Goal: Complete application form: Complete application form

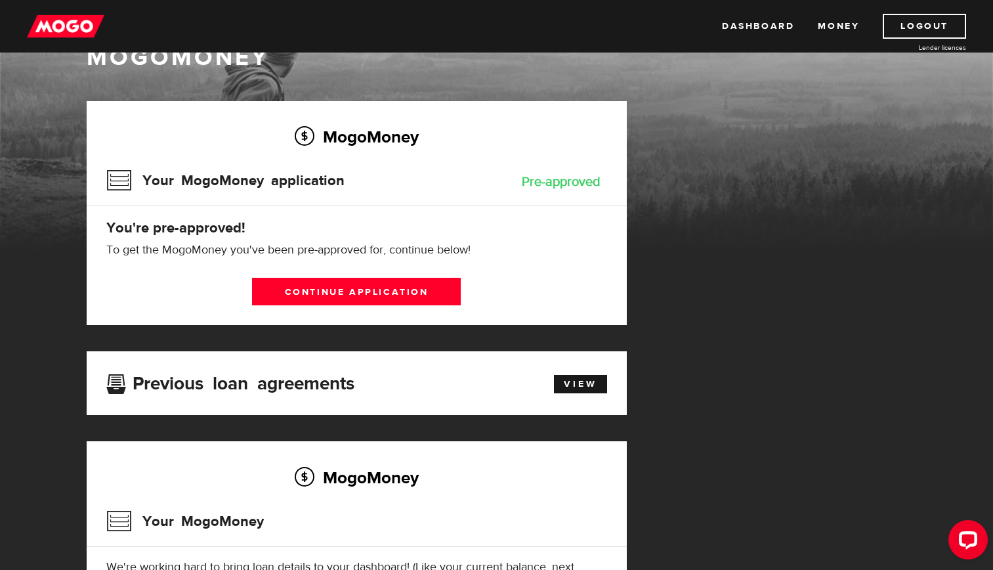
scroll to position [66, 0]
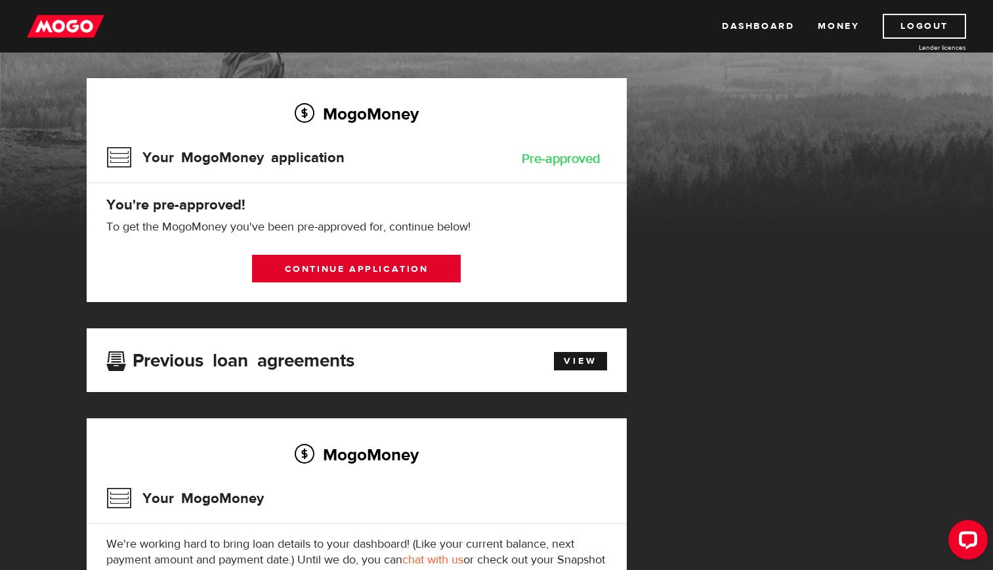
click at [310, 268] on link "Continue application" at bounding box center [356, 269] width 209 height 28
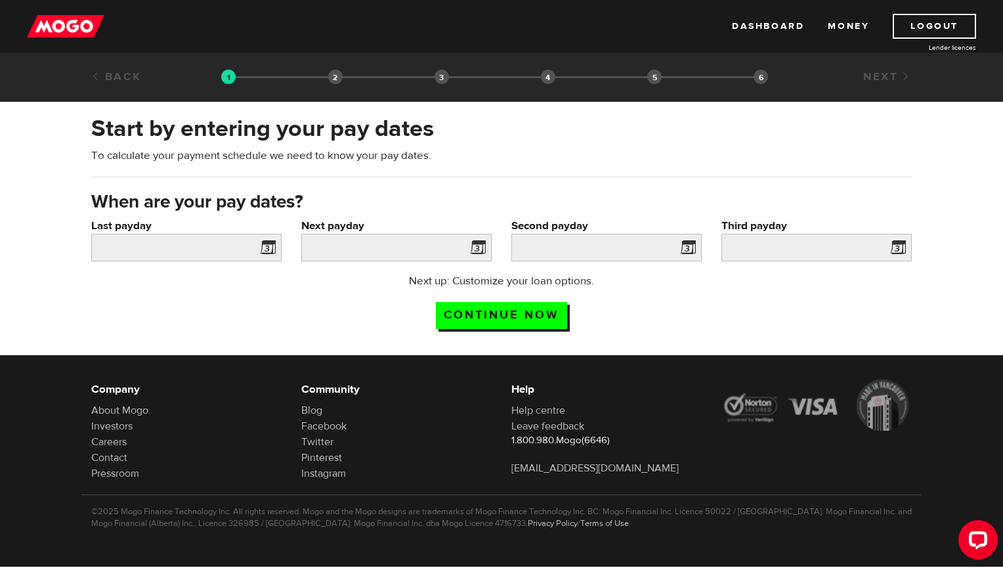
click at [269, 245] on span at bounding box center [265, 249] width 20 height 21
click at [266, 247] on span at bounding box center [265, 249] width 20 height 21
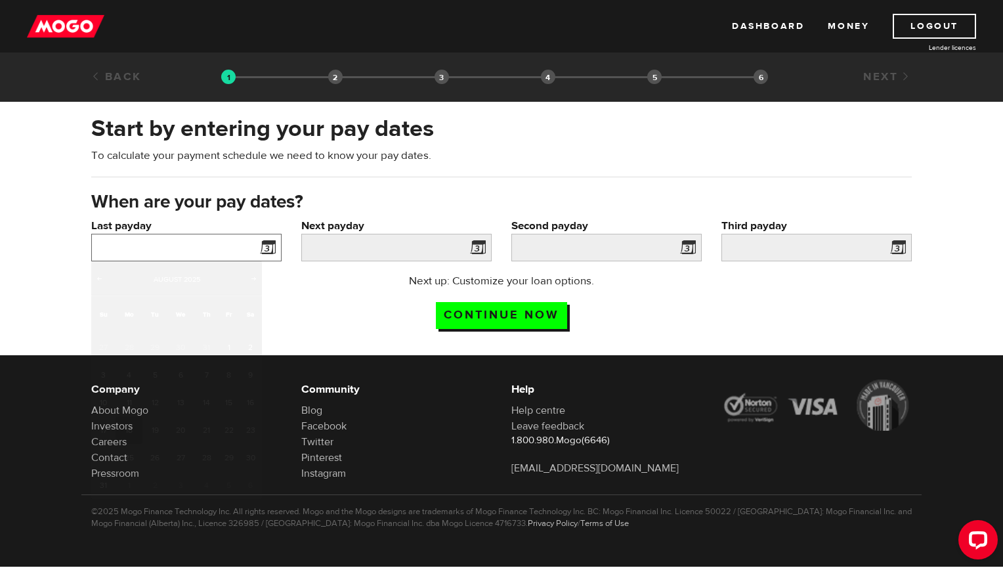
click at [198, 249] on input "Last payday" at bounding box center [186, 248] width 190 height 28
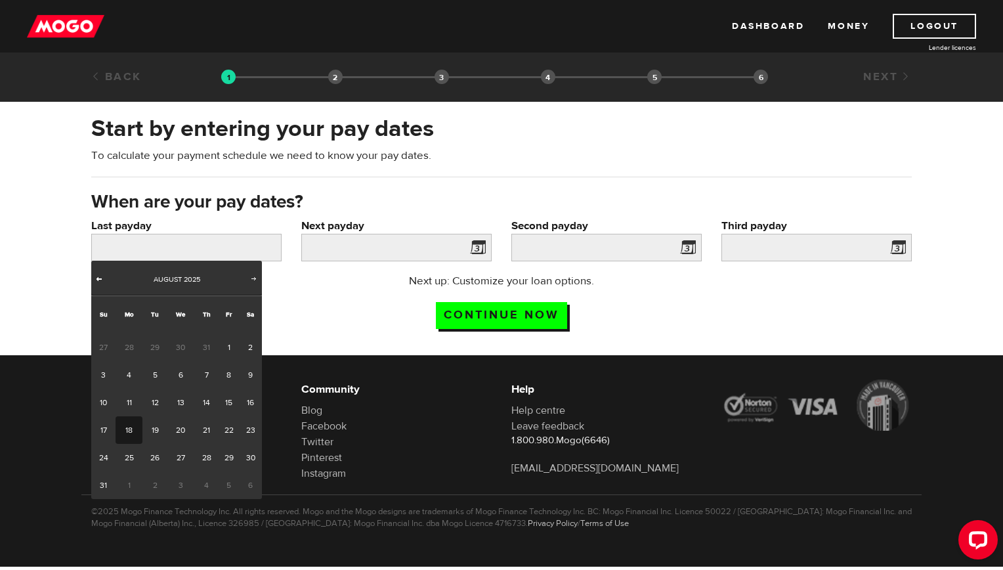
click at [96, 280] on span "Prev" at bounding box center [99, 278] width 10 height 10
click at [203, 457] on link "31" at bounding box center [206, 458] width 24 height 28
type input "2025/07/31"
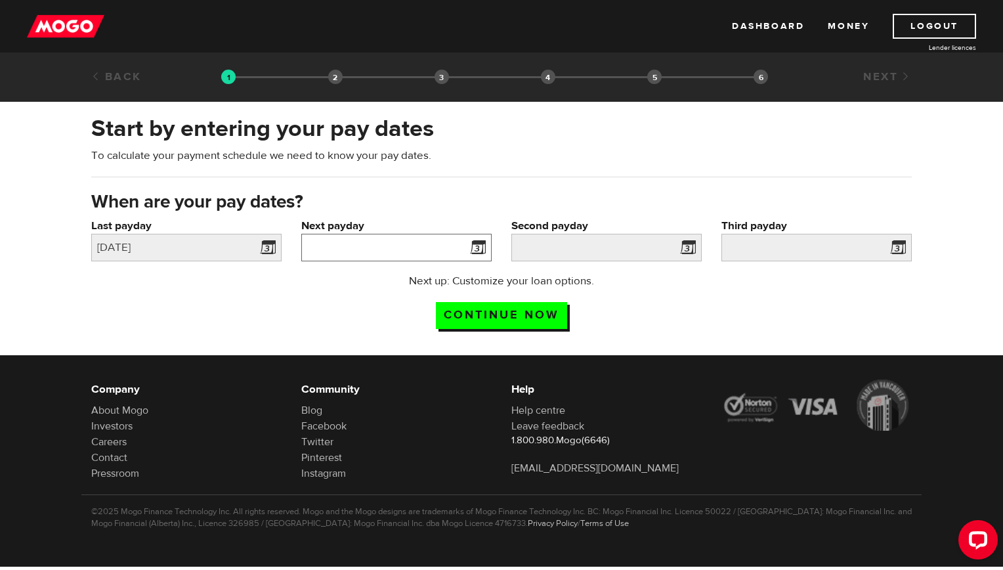
click at [461, 253] on input "Next payday" at bounding box center [396, 248] width 190 height 28
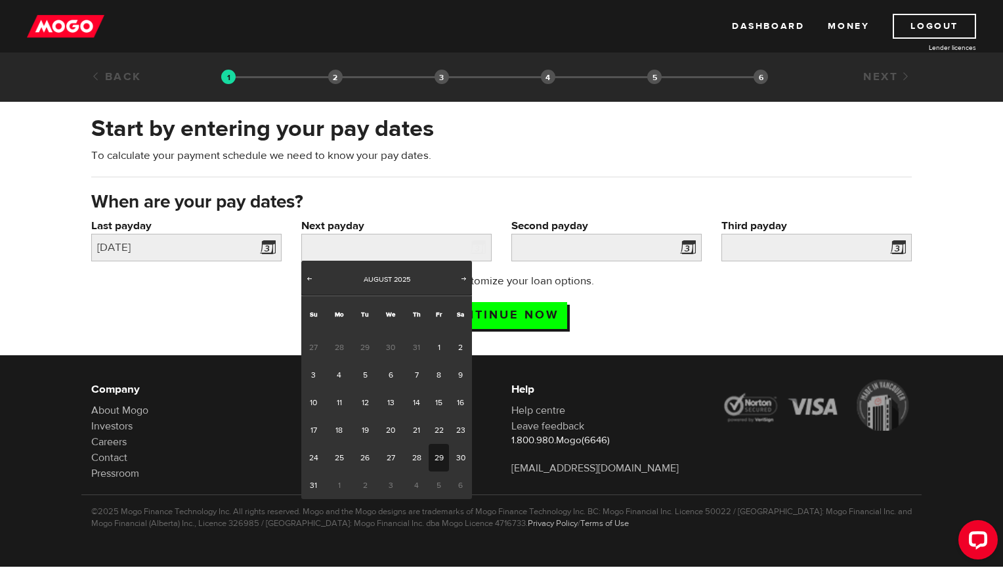
click at [438, 459] on link "29" at bounding box center [438, 458] width 20 height 28
type input "2025/08/29"
type input "2025/9/13"
type input "2025/9/28"
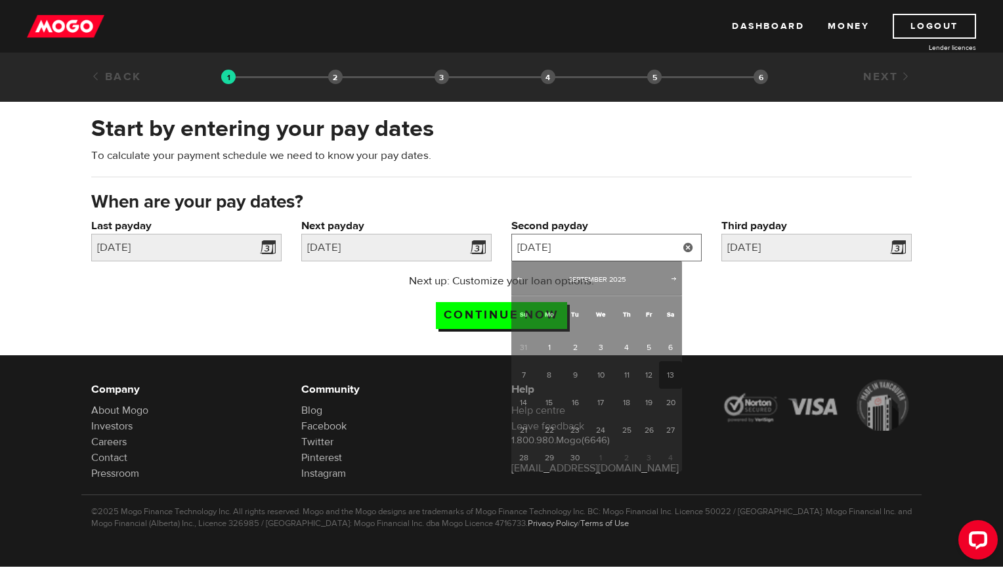
click at [657, 242] on input "2025/9/13" at bounding box center [606, 248] width 190 height 28
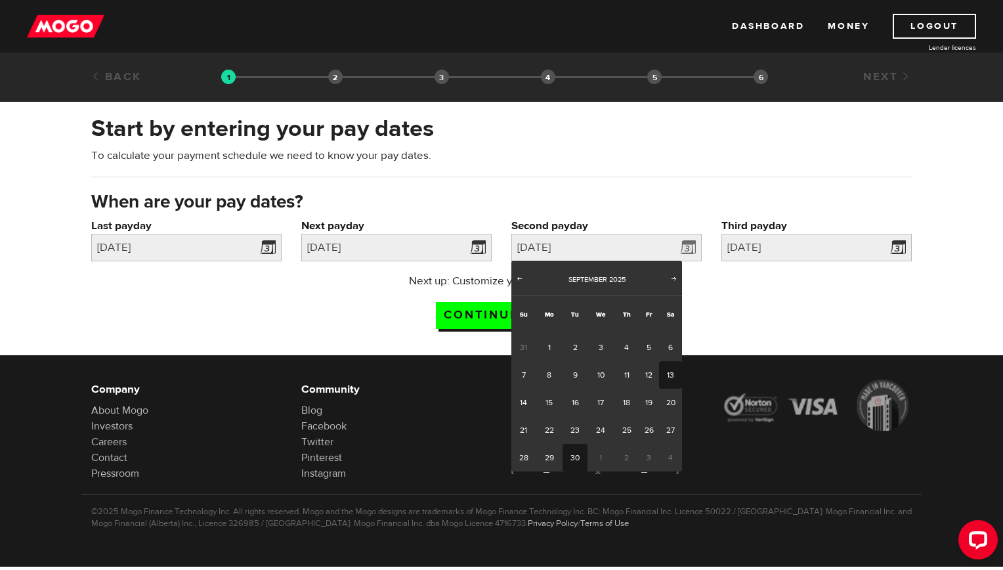
click at [576, 461] on link "30" at bounding box center [574, 458] width 24 height 28
type input "2025/09/30"
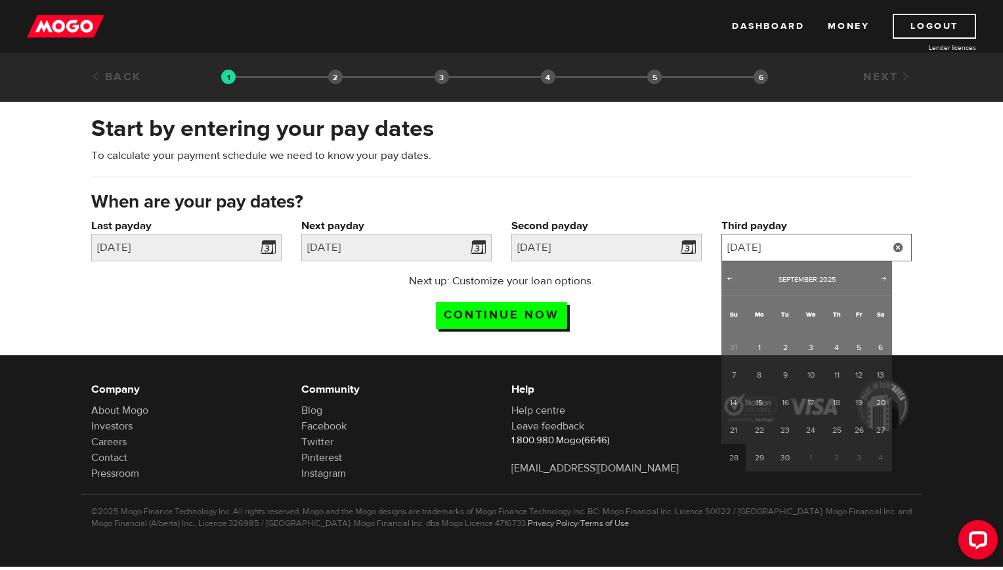
click at [821, 250] on input "2025/9/28" at bounding box center [816, 248] width 190 height 28
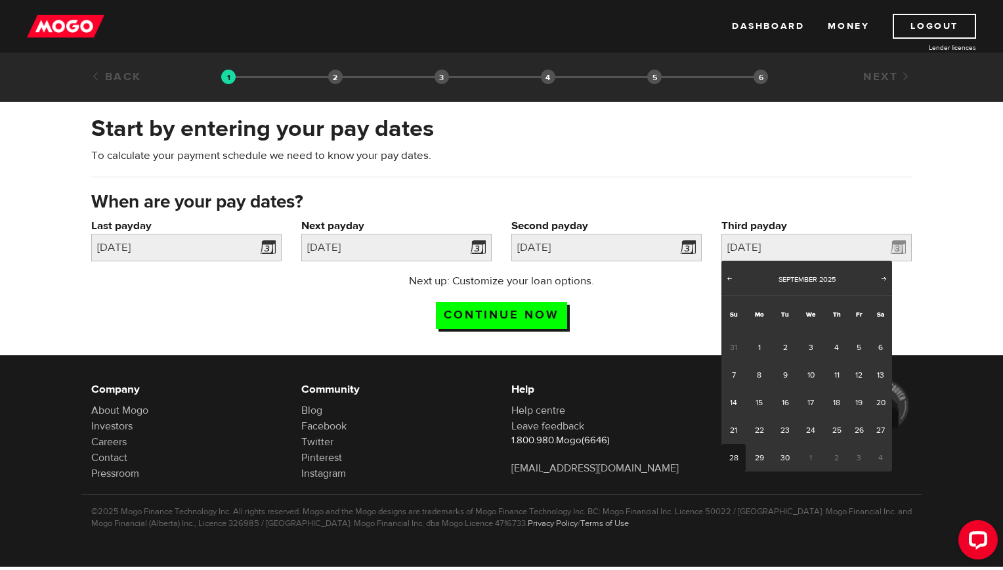
click at [877, 276] on div "Prev Next September 2025" at bounding box center [806, 277] width 171 height 35
click at [881, 280] on span "Next" at bounding box center [884, 278] width 10 height 10
click at [856, 461] on link "31" at bounding box center [858, 458] width 20 height 28
type input "2025/10/31"
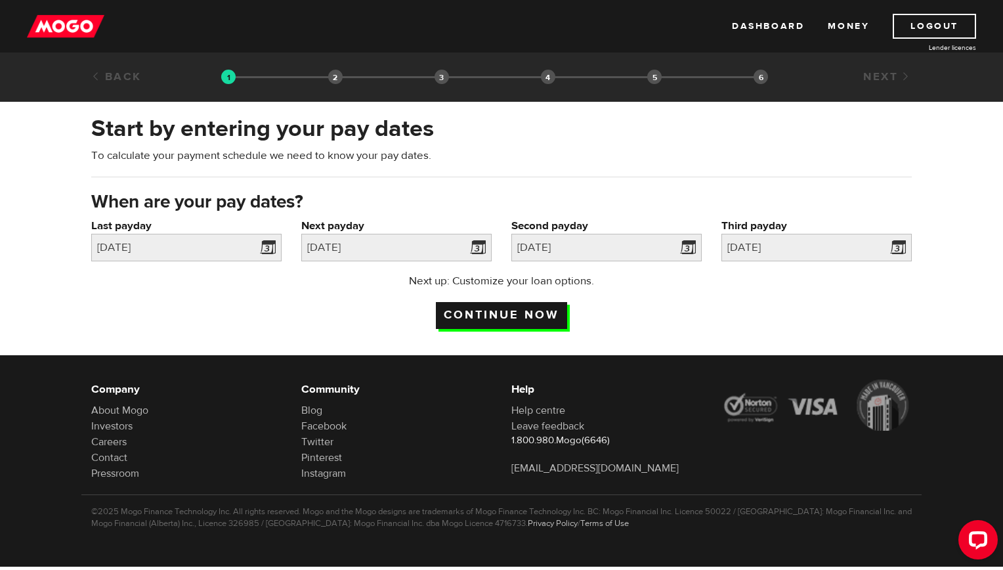
click at [529, 314] on input "Continue now" at bounding box center [501, 315] width 131 height 27
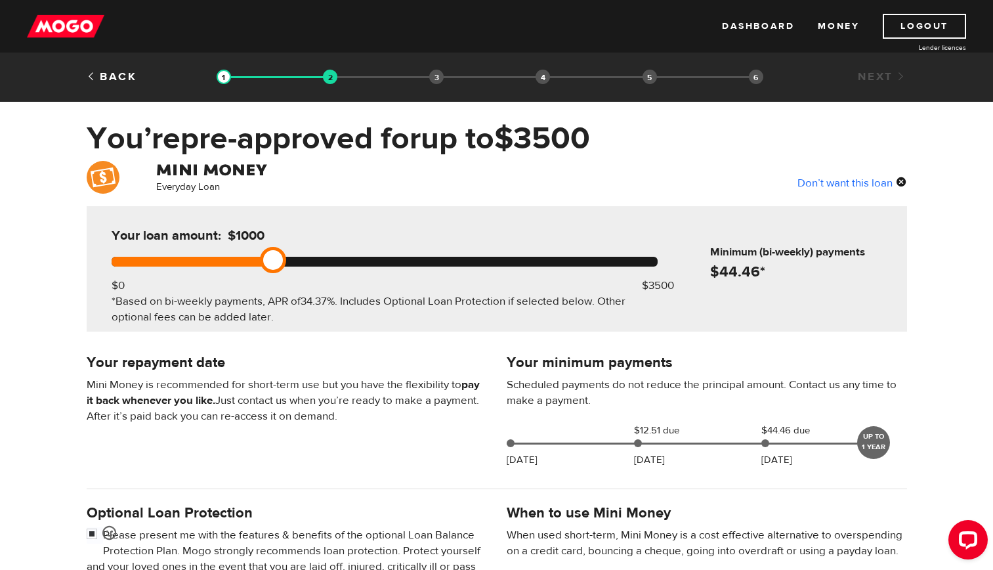
drag, startPoint x: 669, startPoint y: 259, endPoint x: 267, endPoint y: 259, distance: 402.2
click at [267, 259] on link at bounding box center [273, 260] width 26 height 26
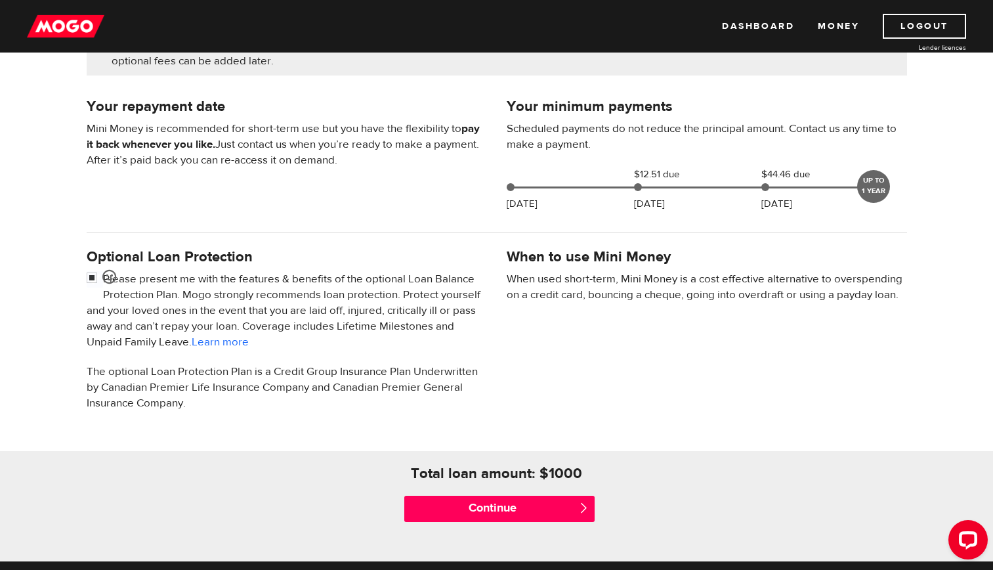
scroll to position [262, 0]
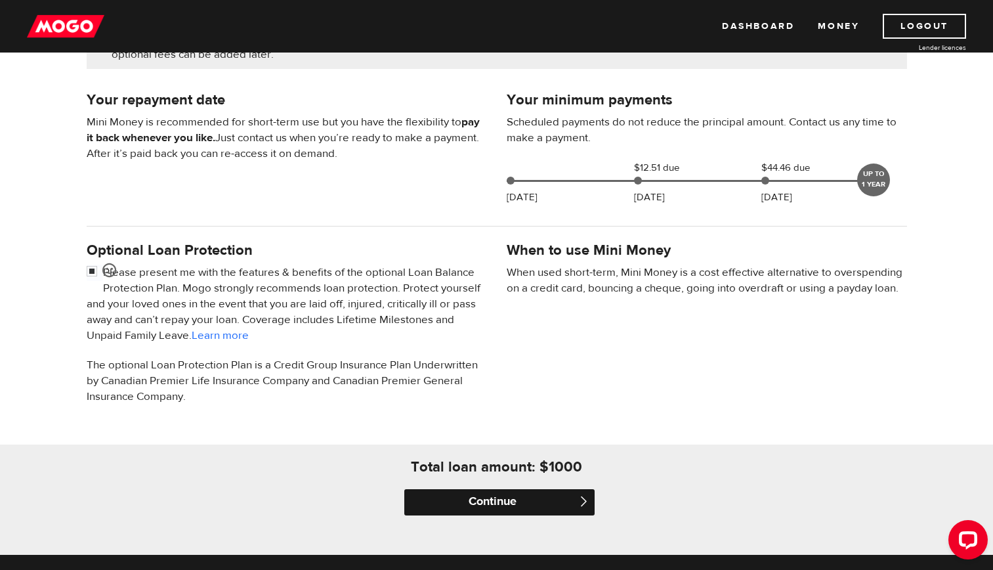
click at [514, 497] on input "Continue" at bounding box center [499, 502] width 190 height 26
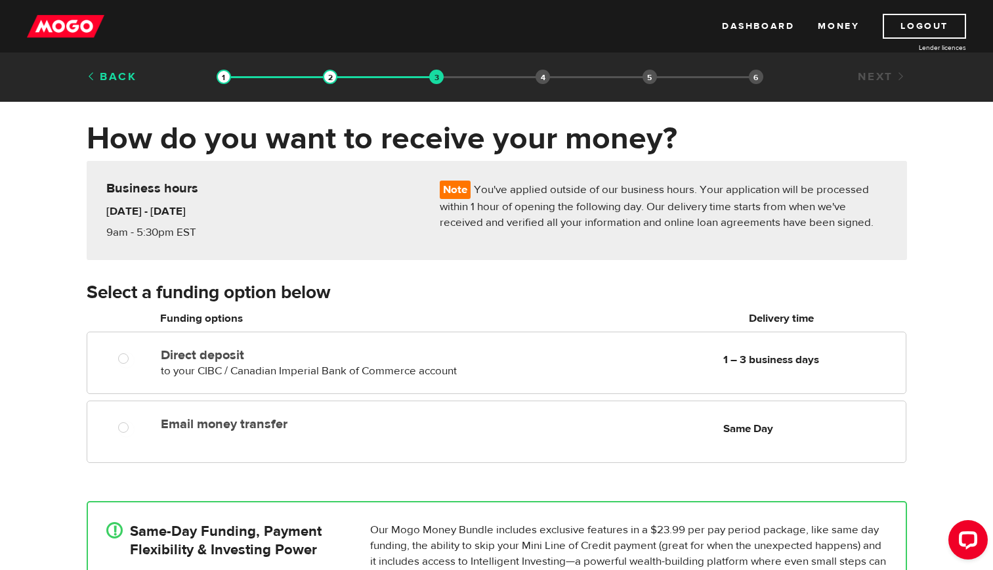
click at [122, 82] on link "Back" at bounding box center [112, 77] width 51 height 14
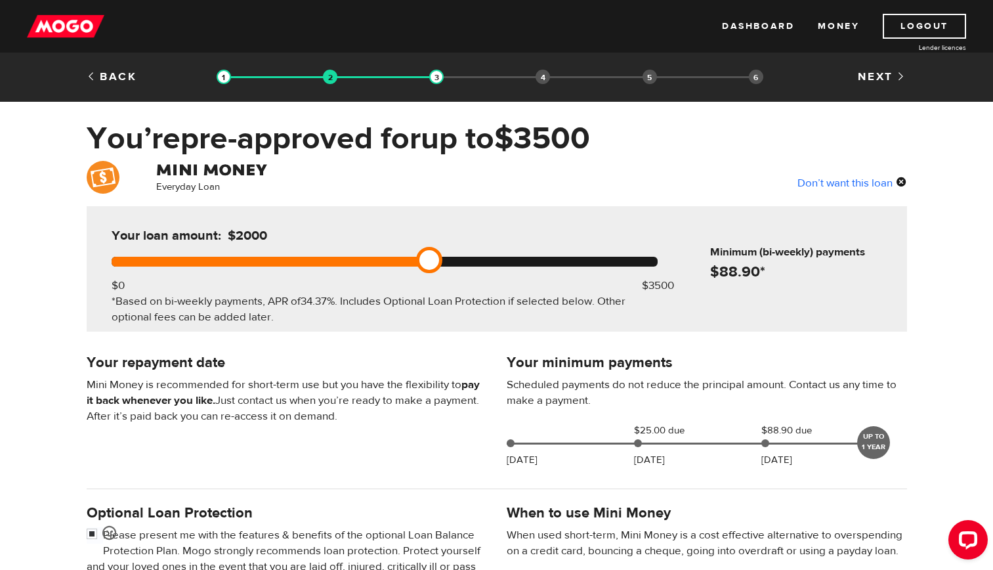
drag, startPoint x: 270, startPoint y: 259, endPoint x: 415, endPoint y: 259, distance: 144.4
click at [415, 259] on div at bounding box center [385, 262] width 546 height 10
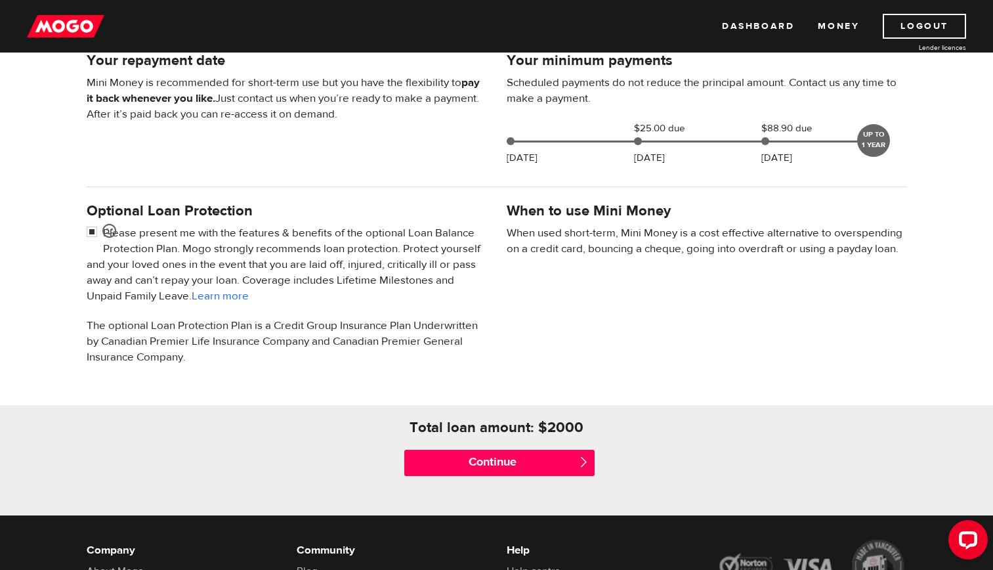
scroll to position [328, 0]
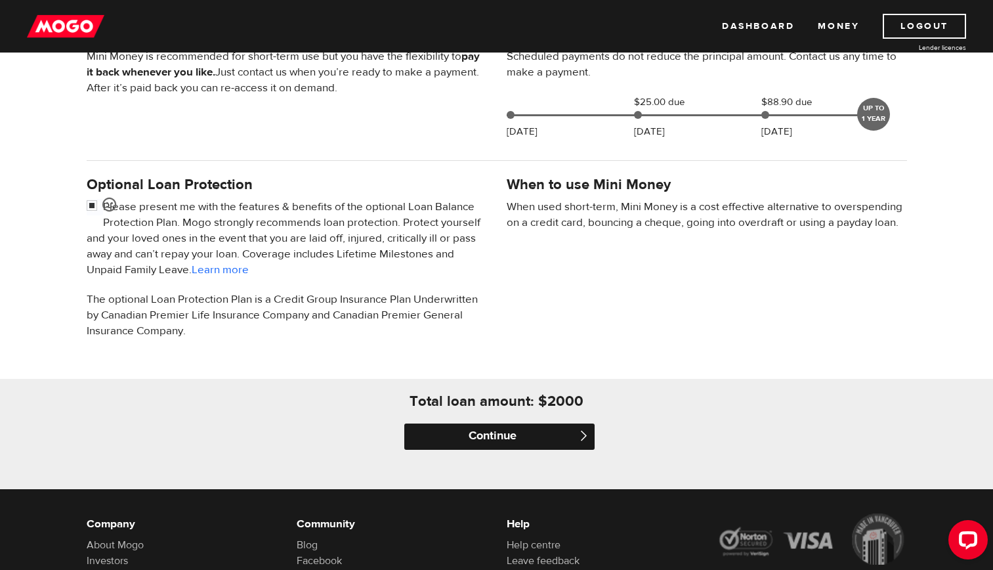
click at [554, 432] on input "Continue" at bounding box center [499, 436] width 190 height 26
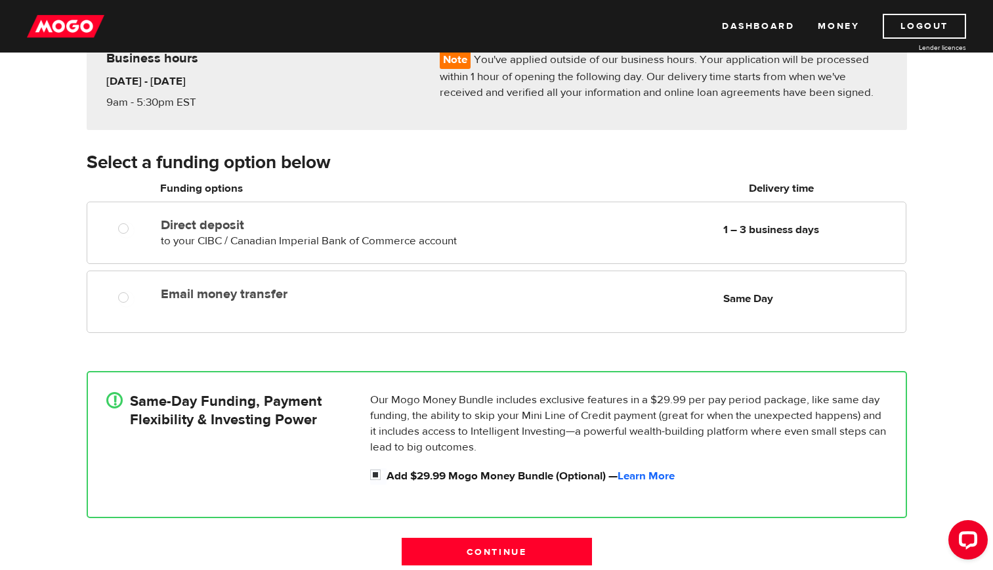
scroll to position [131, 0]
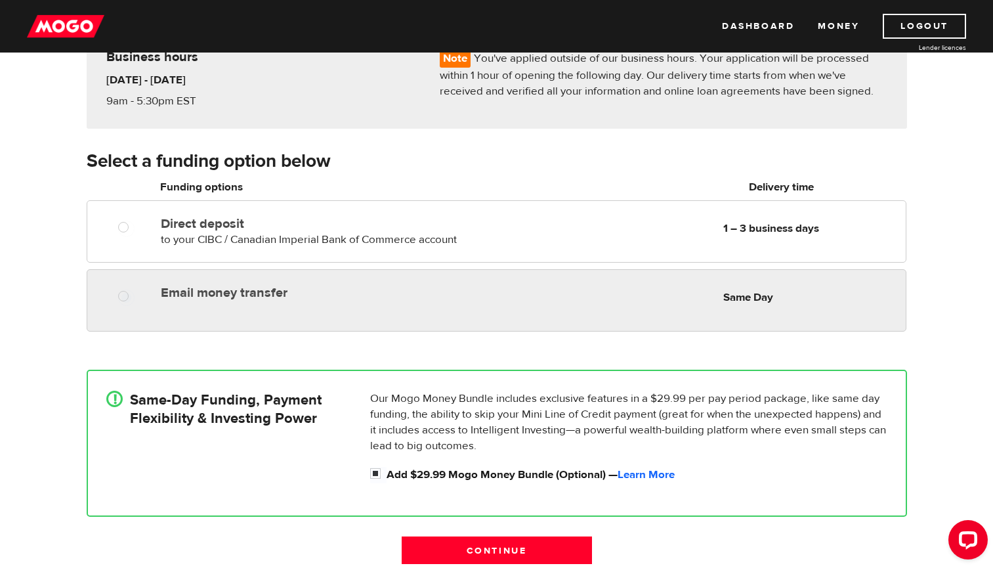
radio input "true"
click at [243, 295] on label "Email money transfer" at bounding box center [312, 293] width 302 height 16
click at [135, 295] on input "Email money transfer" at bounding box center [126, 297] width 16 height 16
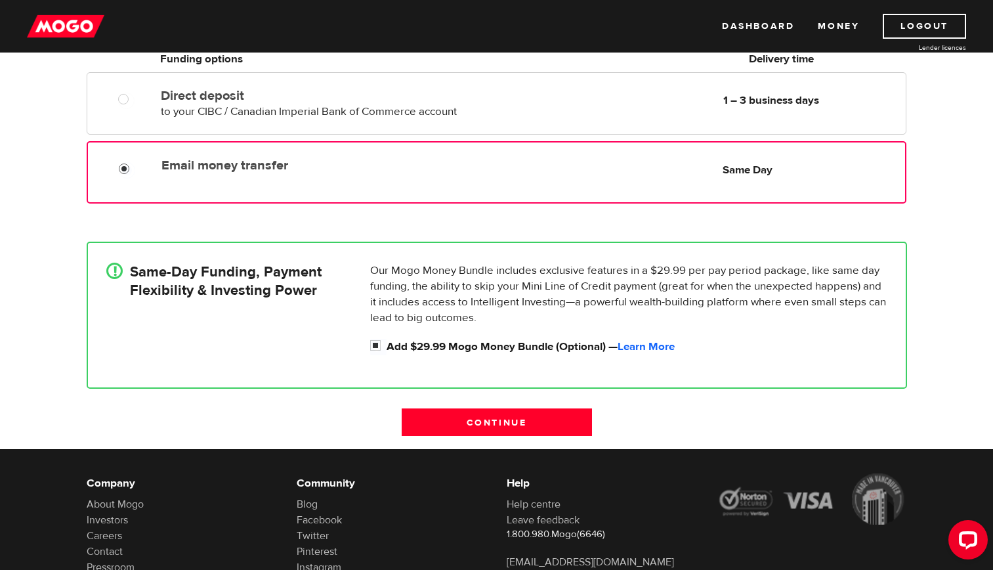
scroll to position [262, 0]
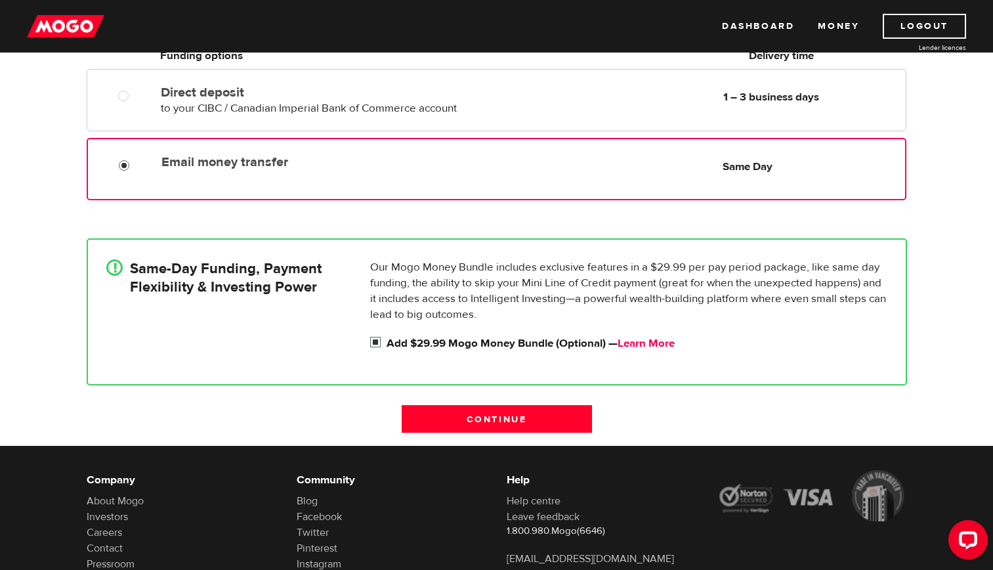
click at [667, 344] on link "Learn More" at bounding box center [645, 343] width 57 height 14
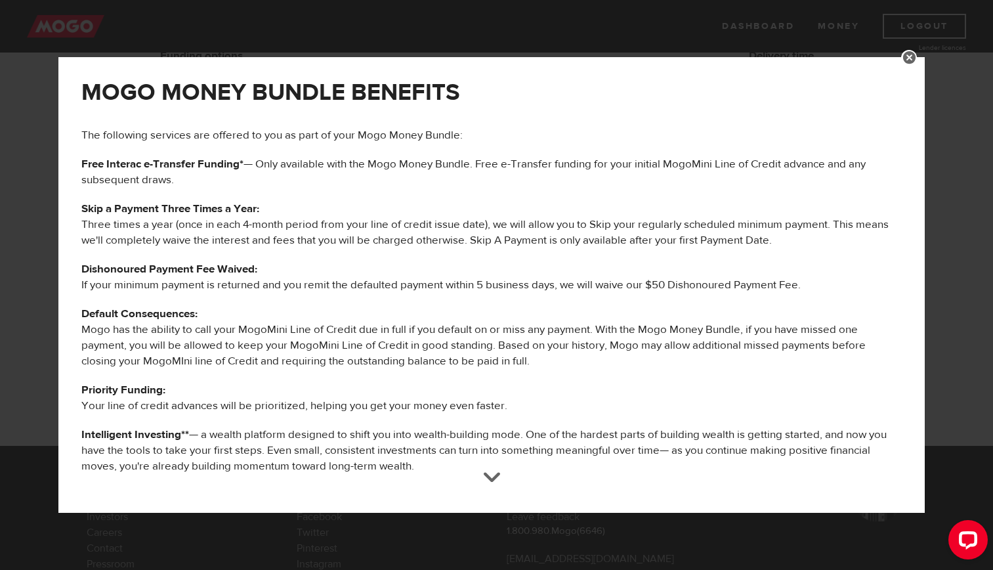
click at [917, 59] on link at bounding box center [909, 58] width 16 height 16
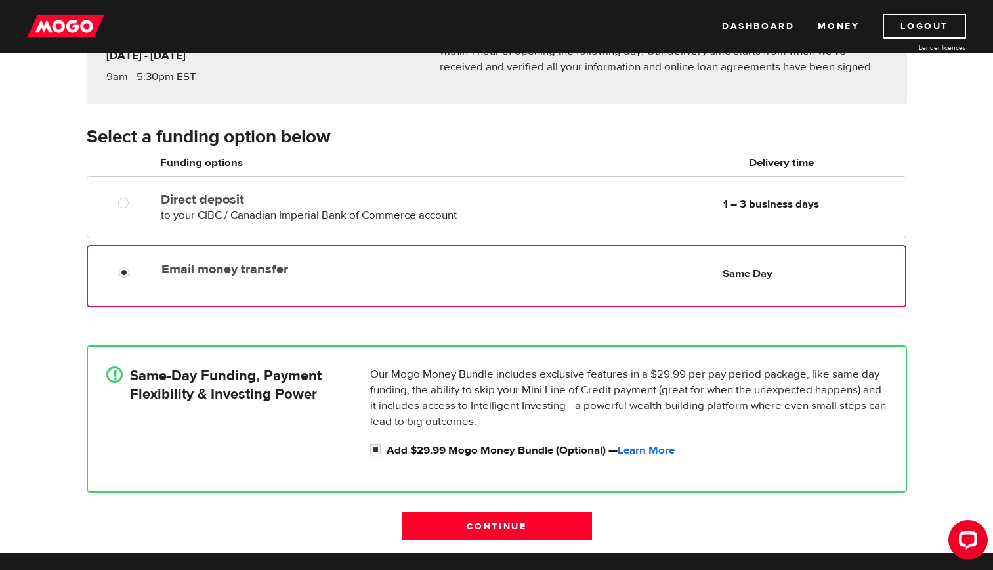
scroll to position [197, 0]
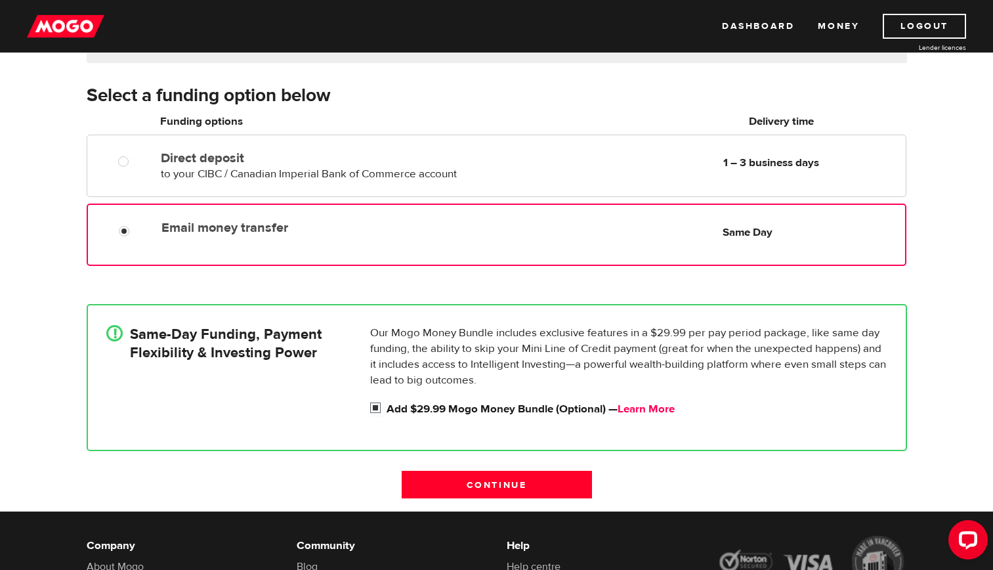
click at [669, 408] on link "Learn More" at bounding box center [645, 409] width 57 height 14
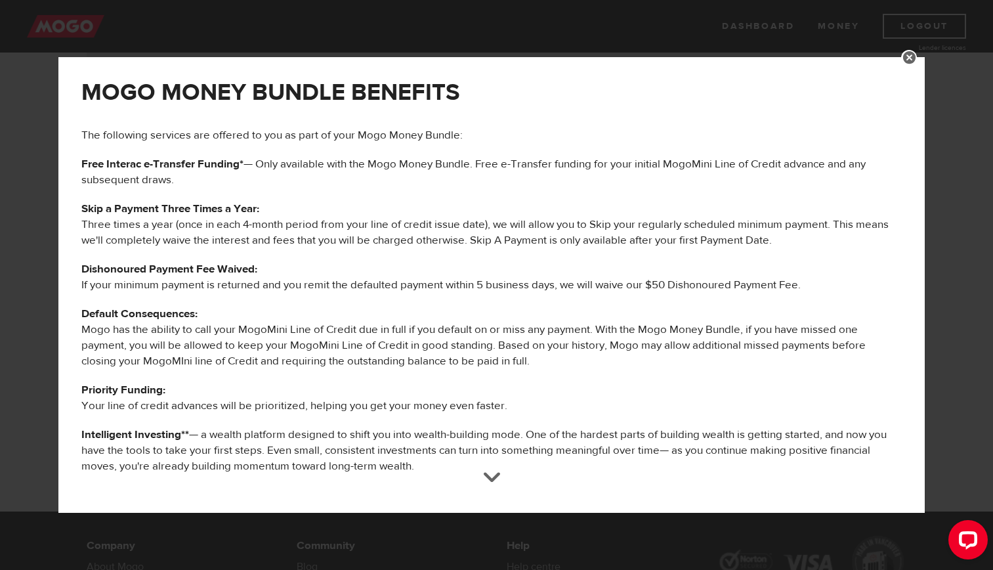
click at [917, 58] on link at bounding box center [909, 58] width 16 height 16
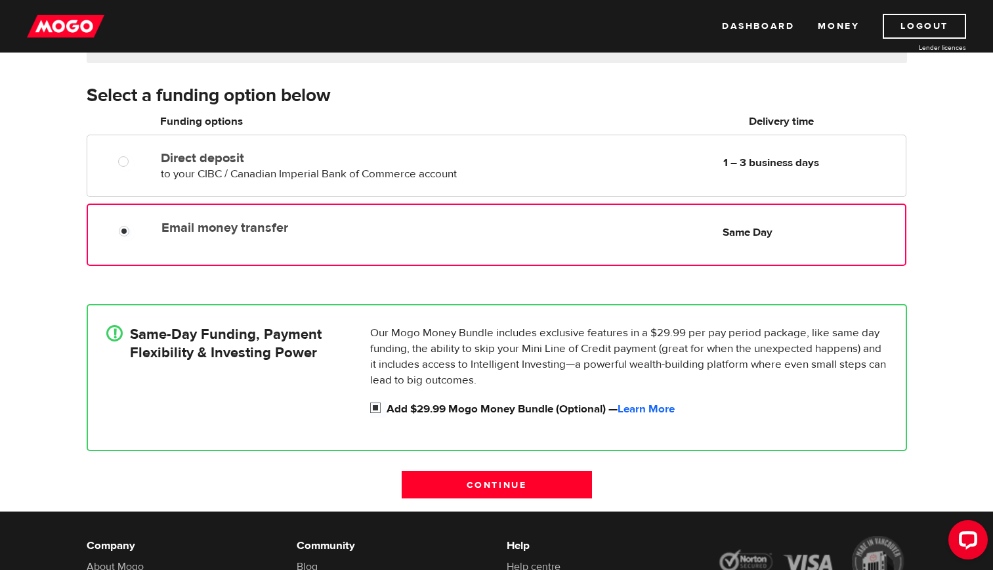
click at [377, 407] on input "Add $29.99 Mogo Money Bundle (Optional) — Learn More" at bounding box center [378, 409] width 16 height 16
checkbox input "false"
radio input "false"
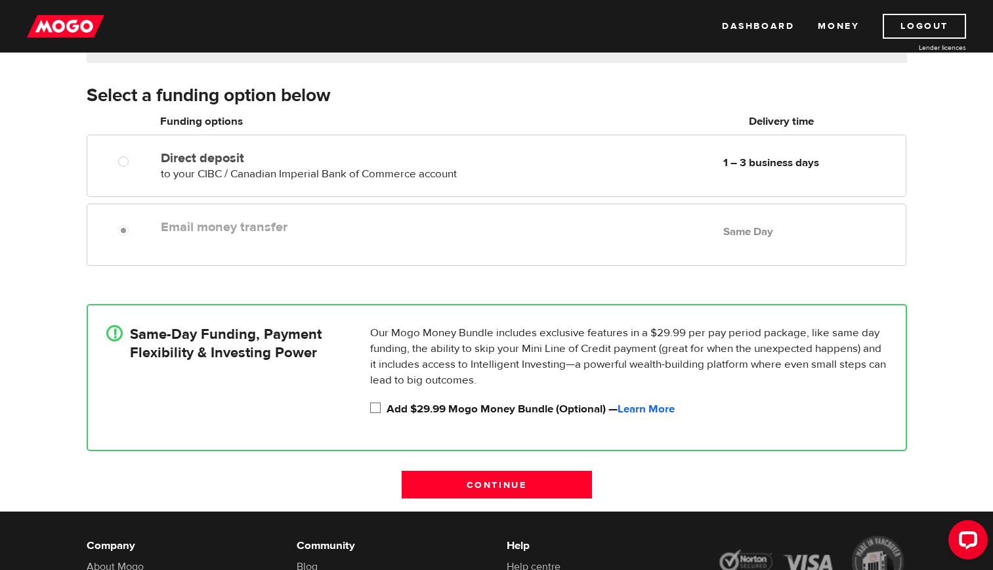
click at [376, 404] on input "Add $29.99 Mogo Money Bundle (Optional) — Learn More" at bounding box center [378, 409] width 16 height 16
checkbox input "true"
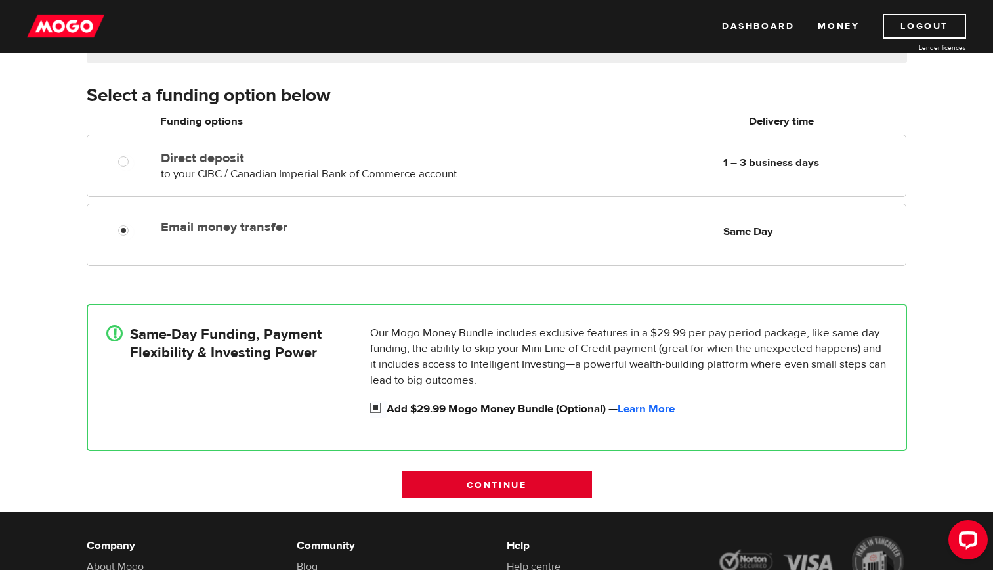
click at [562, 486] on input "Continue" at bounding box center [497, 484] width 190 height 28
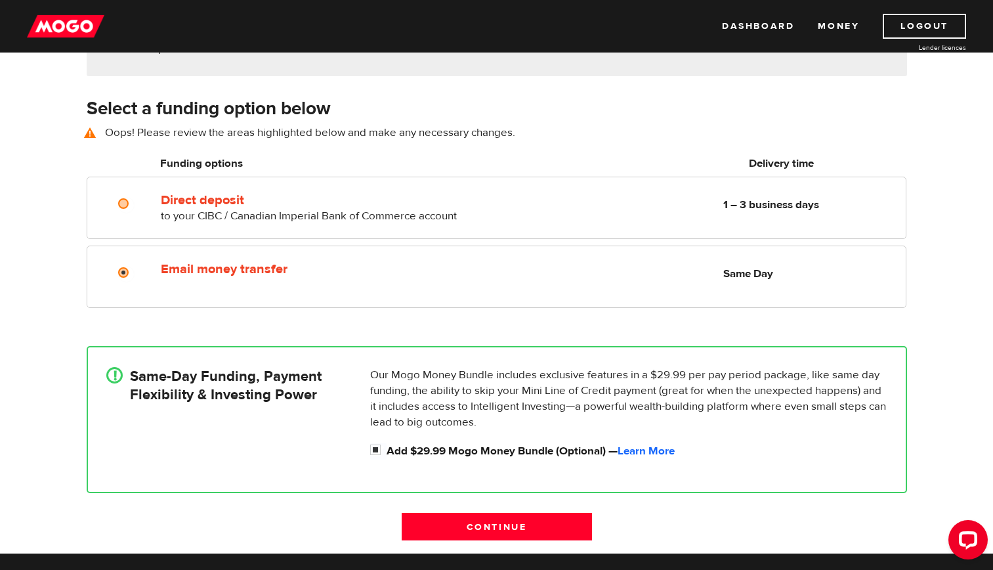
scroll to position [182, 0]
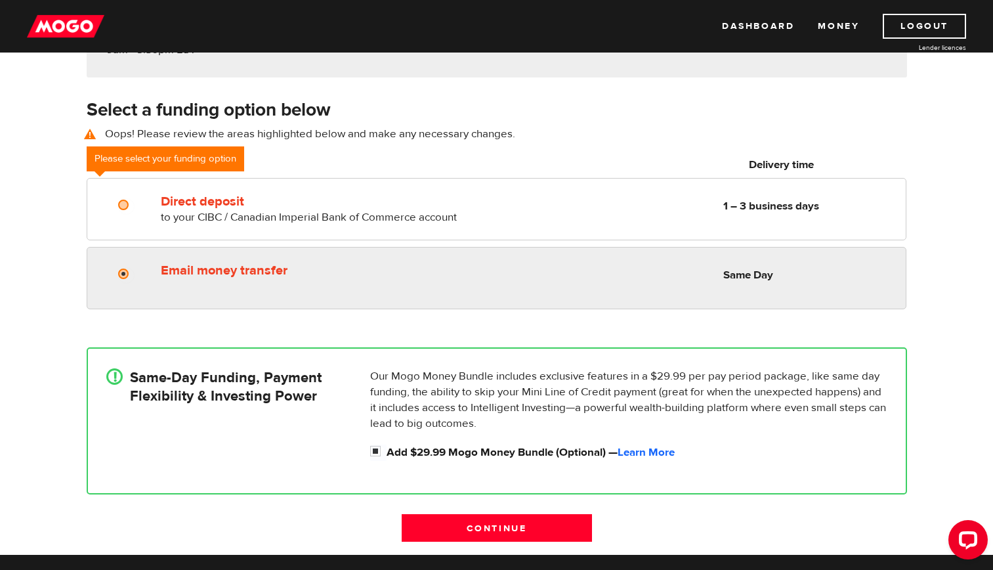
radio input "true"
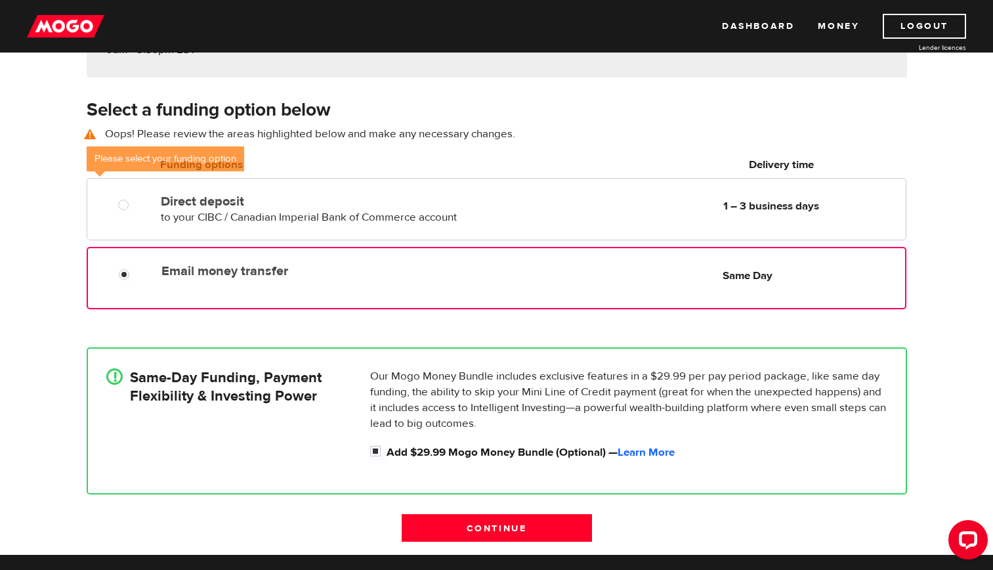
click at [211, 278] on div "Email money transfer Delivery in Same Day Same Day" at bounding box center [530, 271] width 748 height 26
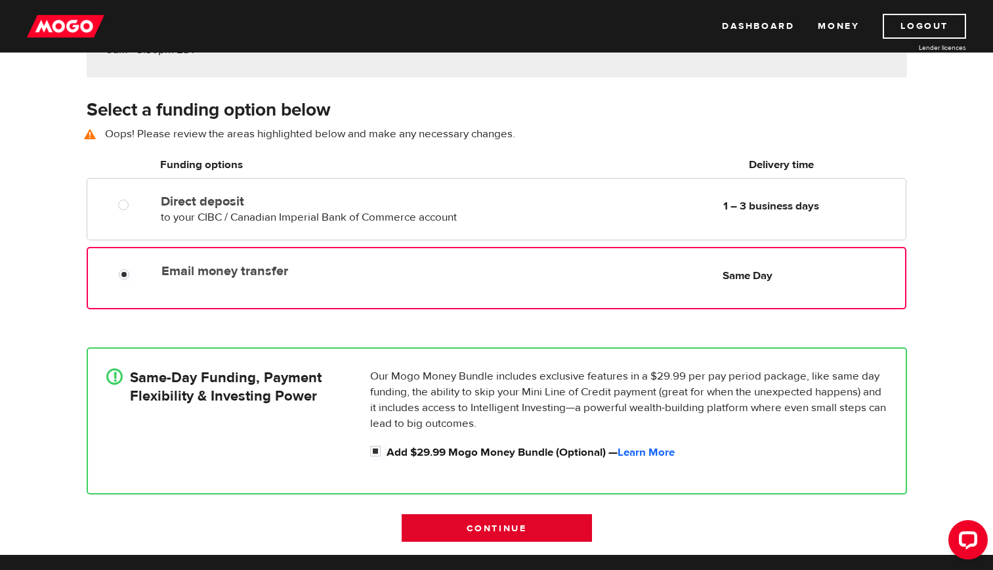
click at [513, 525] on input "Continue" at bounding box center [497, 528] width 190 height 28
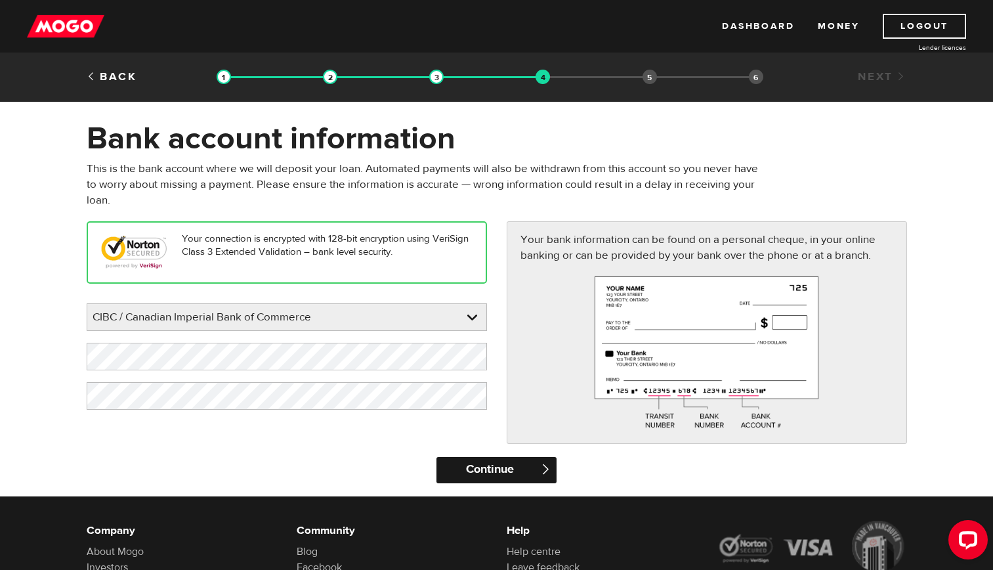
click at [497, 469] on input "Continue" at bounding box center [496, 470] width 120 height 26
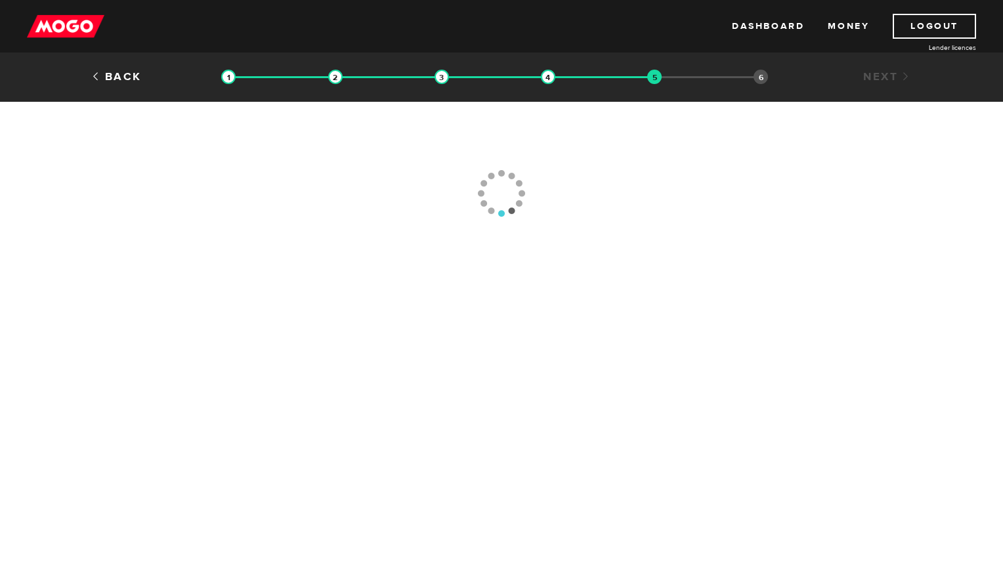
type input "[PHONE_NUMBER]"
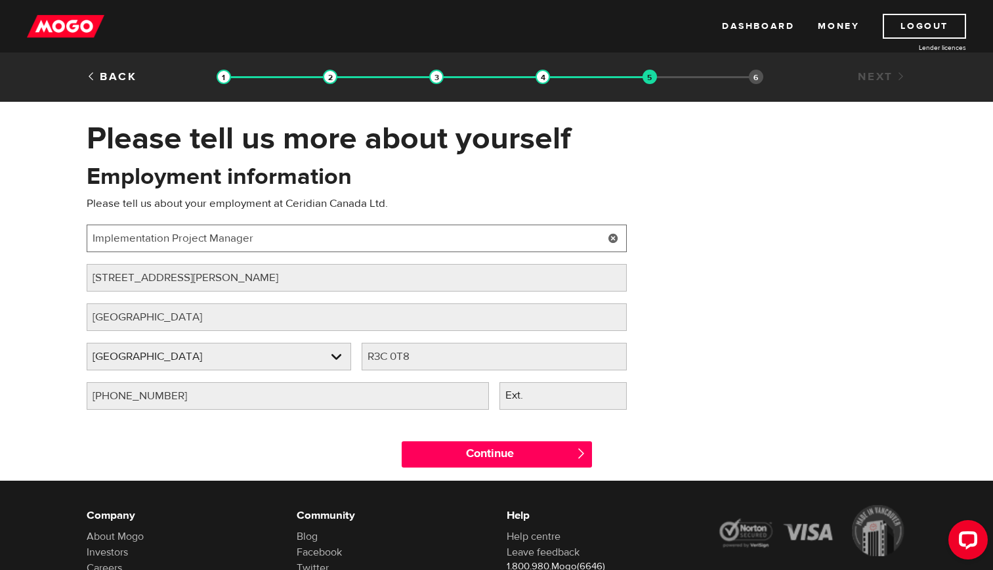
click at [222, 238] on input "Implementation Project Manager" at bounding box center [357, 238] width 540 height 28
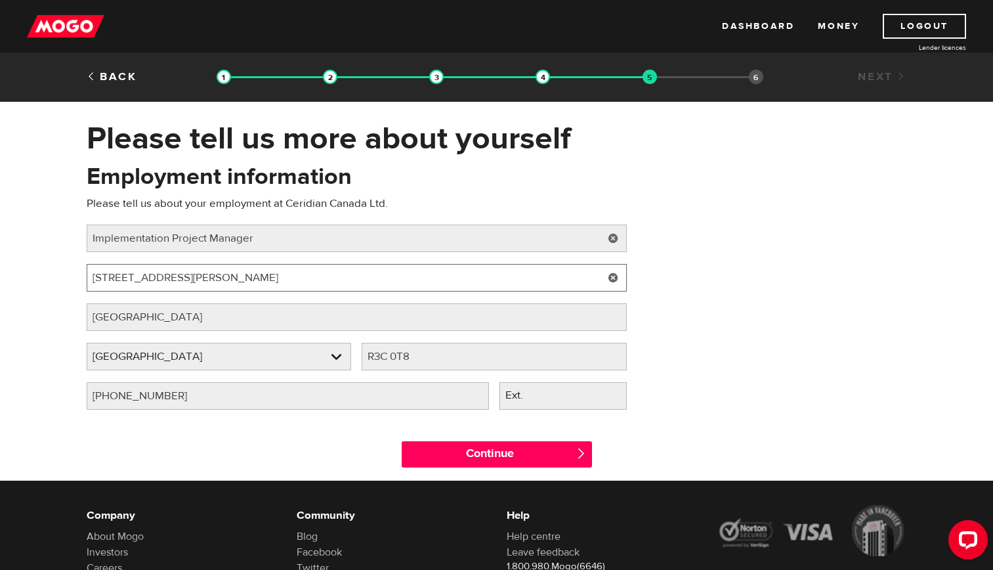
click at [243, 287] on input "242 Hargrave Street" at bounding box center [357, 278] width 540 height 28
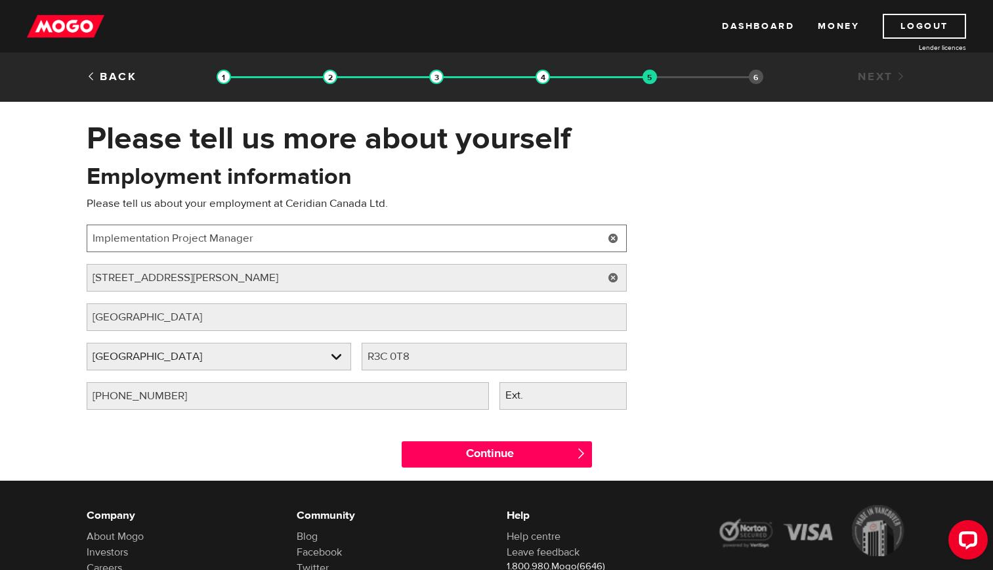
click at [445, 247] on input "Implementation Project Manager" at bounding box center [357, 238] width 540 height 28
click at [437, 229] on input "Implementation Project Manager" at bounding box center [357, 238] width 540 height 28
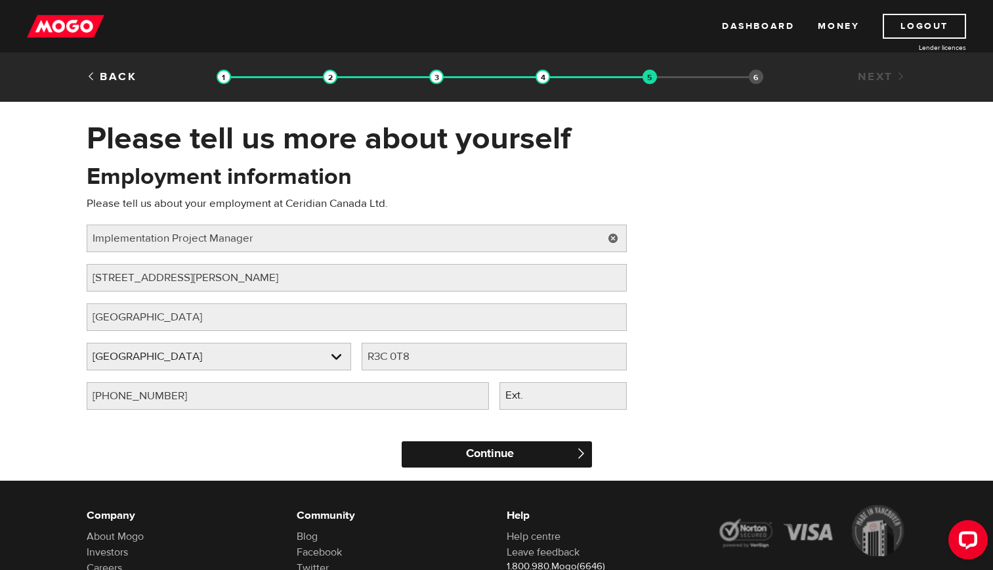
click at [511, 455] on input "Continue" at bounding box center [497, 454] width 190 height 26
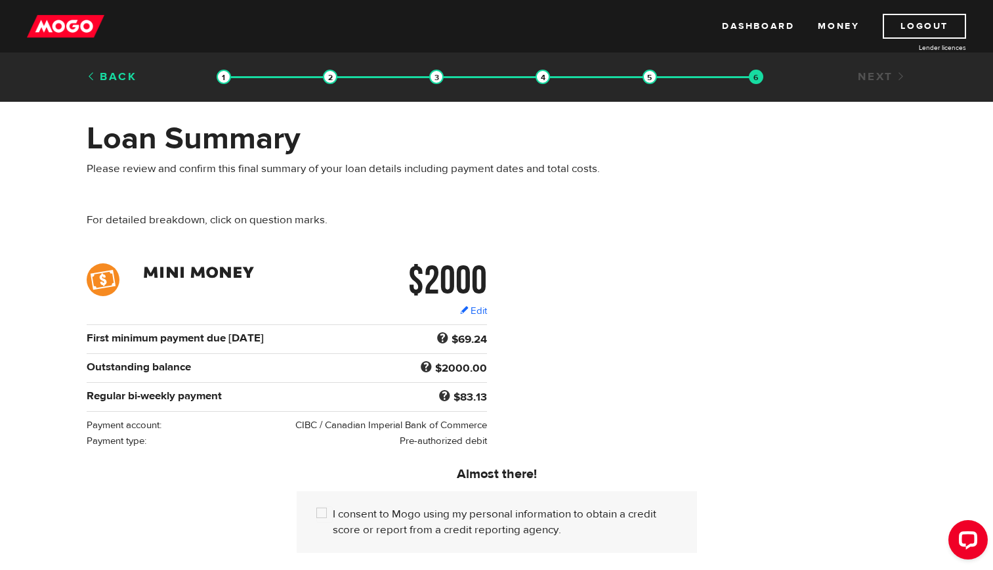
click at [106, 73] on link "Back" at bounding box center [112, 77] width 51 height 14
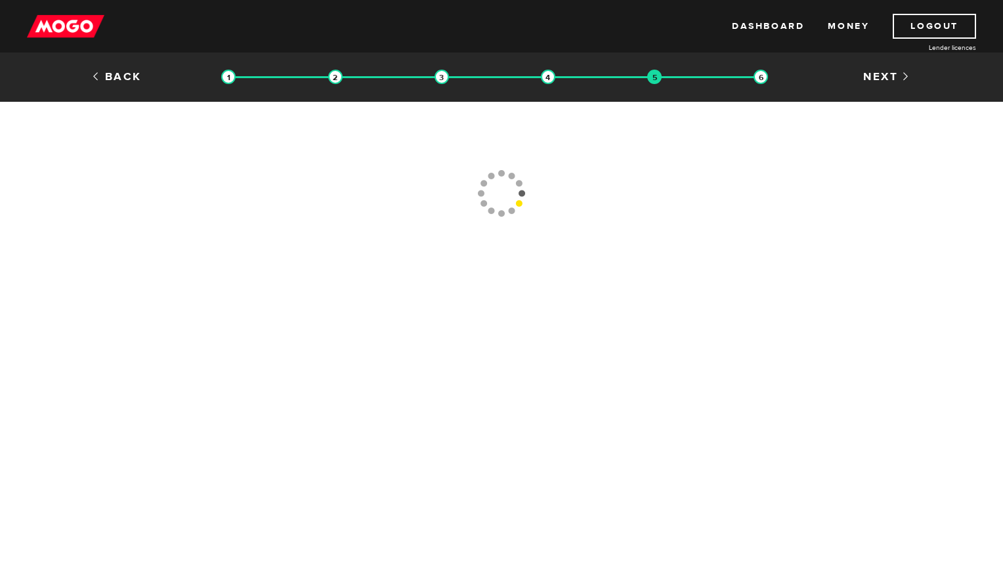
type input "[PHONE_NUMBER]"
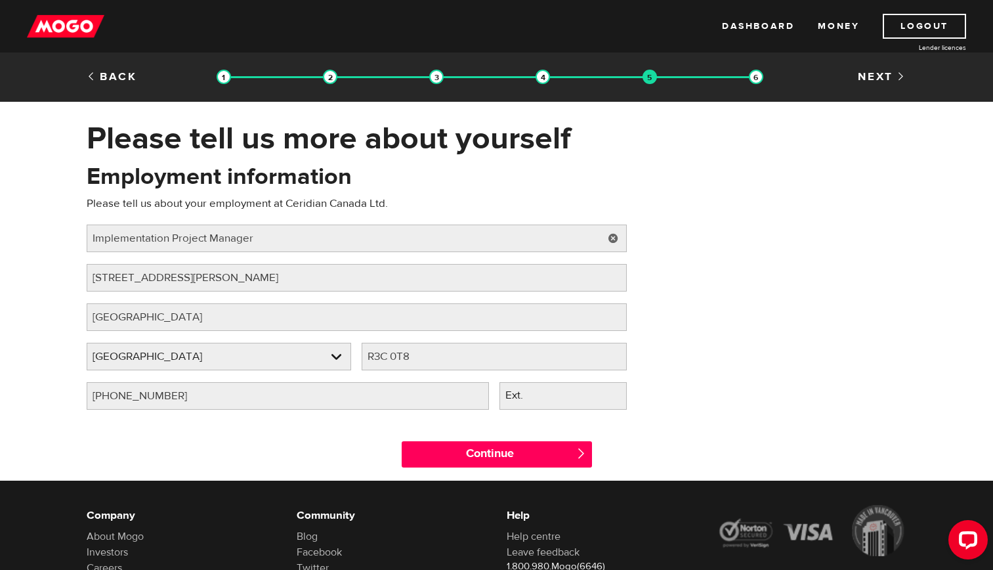
click at [613, 241] on link at bounding box center [613, 238] width 27 height 28
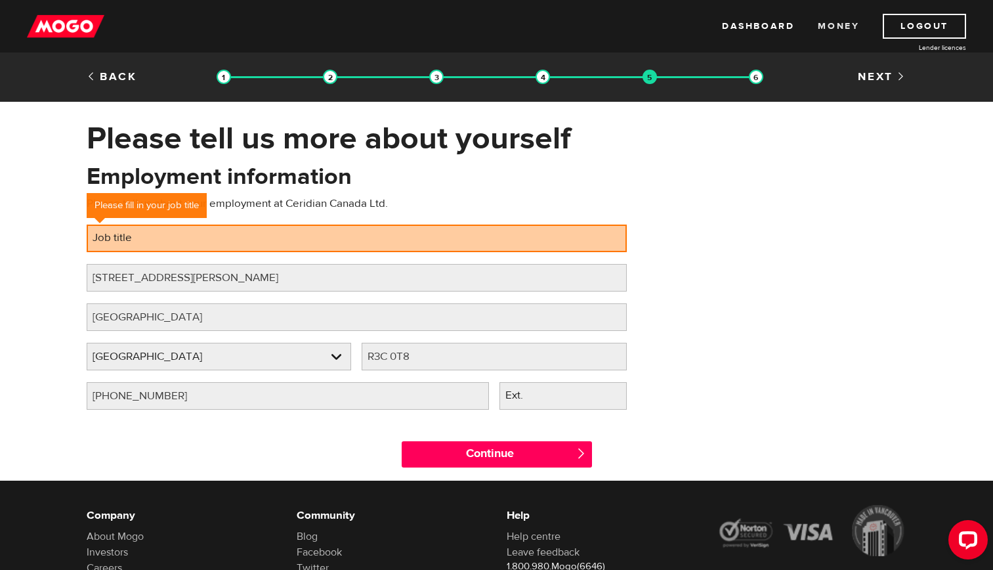
click at [842, 29] on link "Money" at bounding box center [838, 26] width 41 height 25
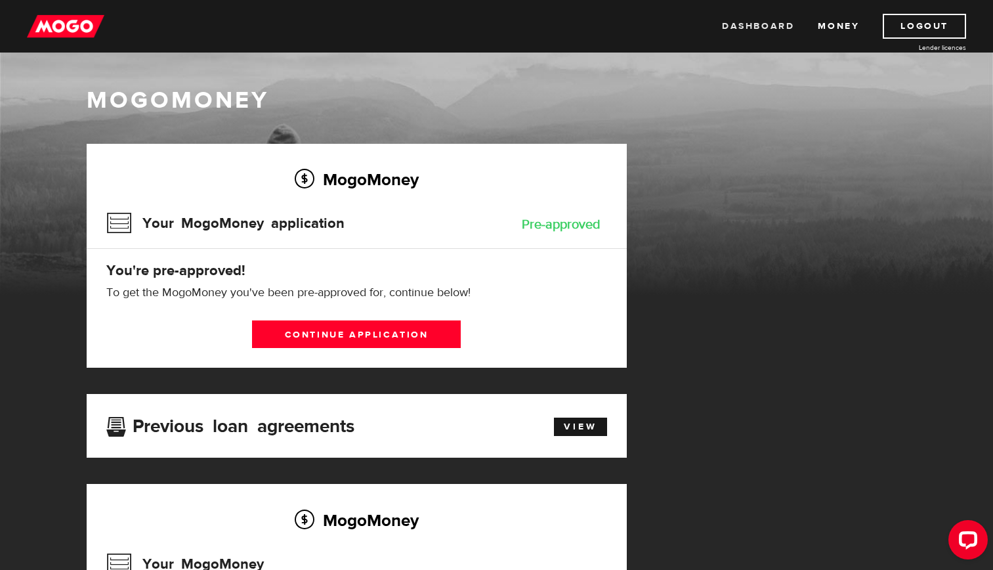
click at [764, 32] on link "Dashboard" at bounding box center [758, 26] width 72 height 25
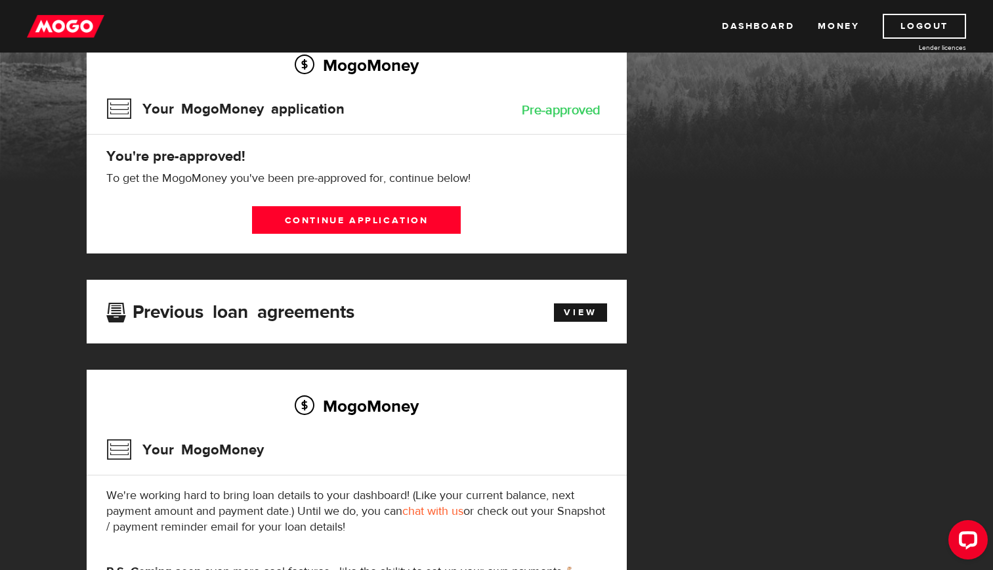
scroll to position [131, 0]
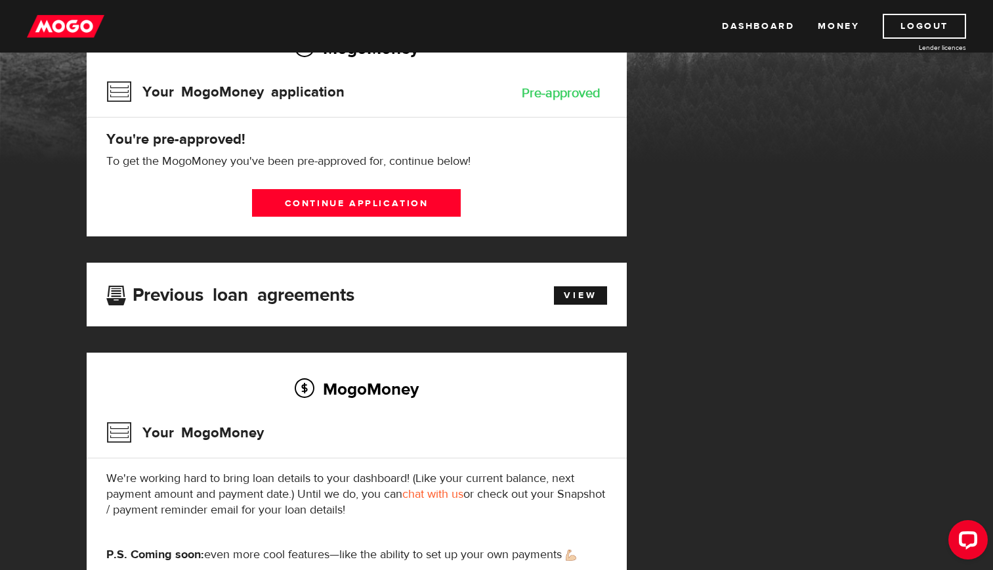
click at [419, 222] on div "MogoMoney Your MogoMoney application Pre-approved You're pre-approved! To get t…" at bounding box center [357, 124] width 540 height 224
click at [411, 207] on link "Continue application" at bounding box center [356, 203] width 209 height 28
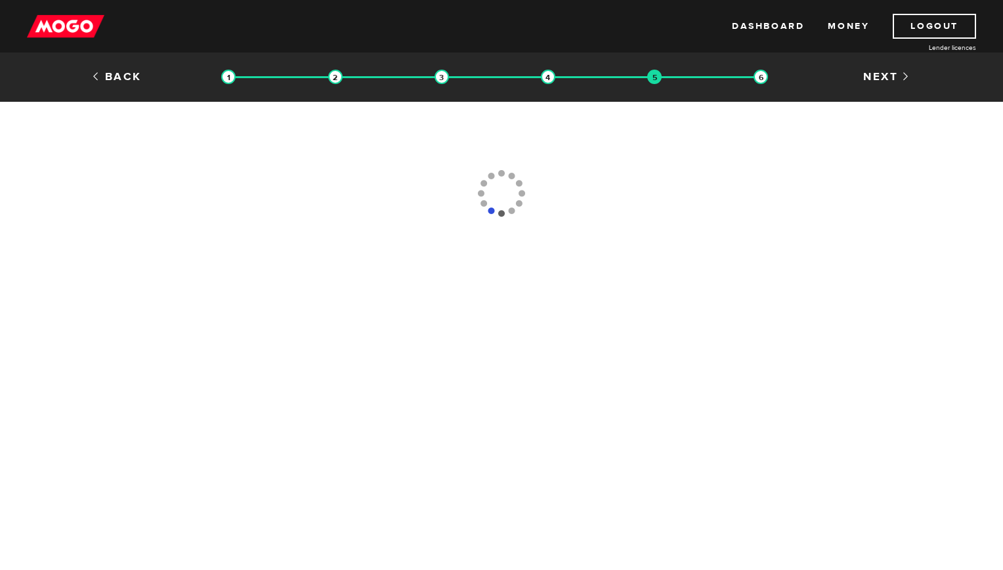
type input "(888) 667-6233"
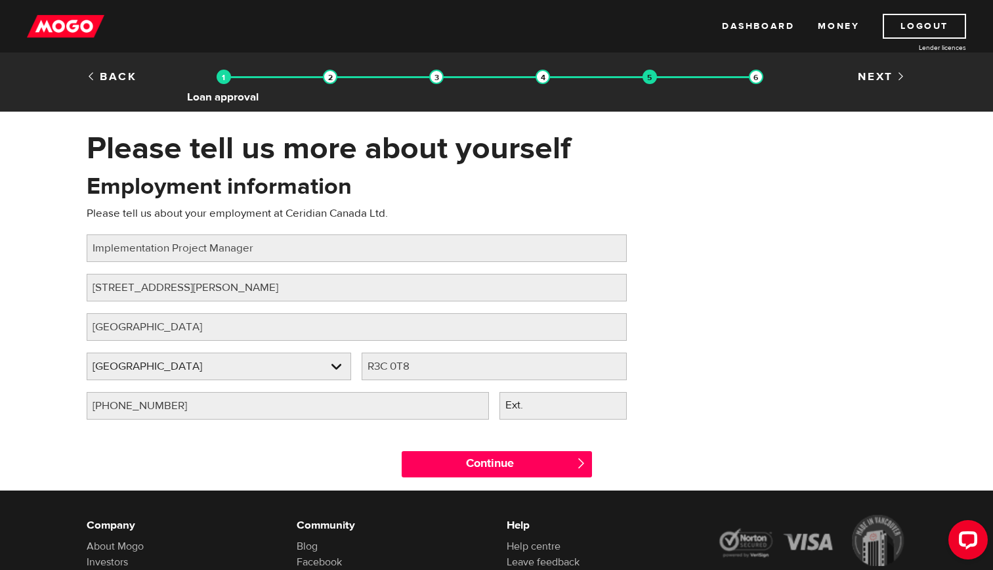
click at [228, 78] on img at bounding box center [224, 77] width 14 height 14
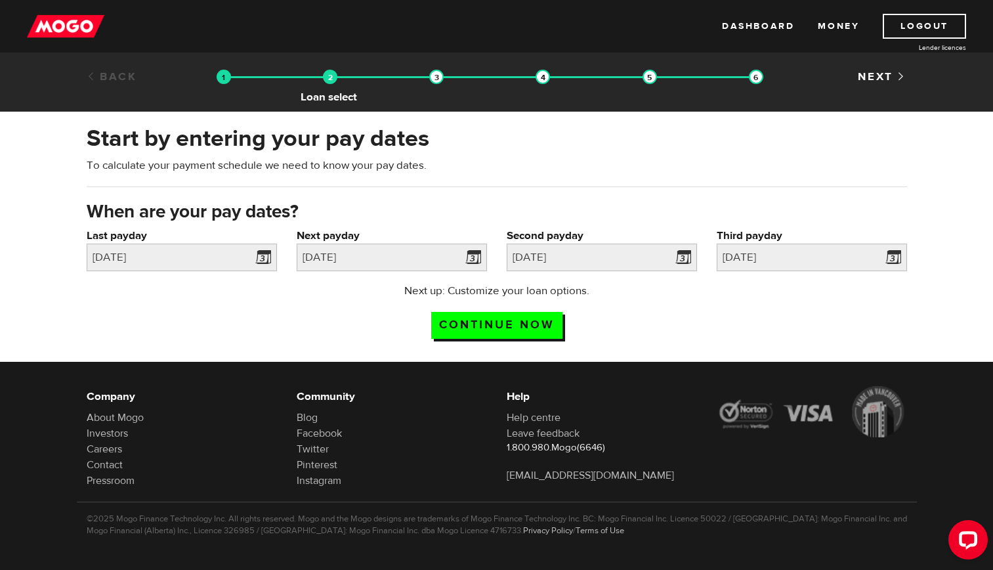
click at [336, 80] on img at bounding box center [330, 77] width 14 height 14
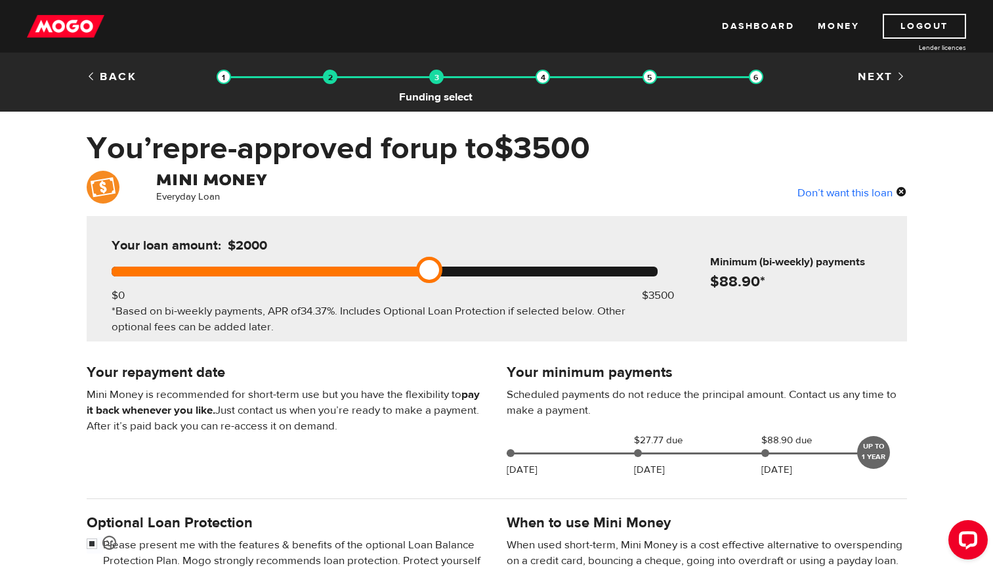
click at [436, 78] on img at bounding box center [436, 77] width 14 height 14
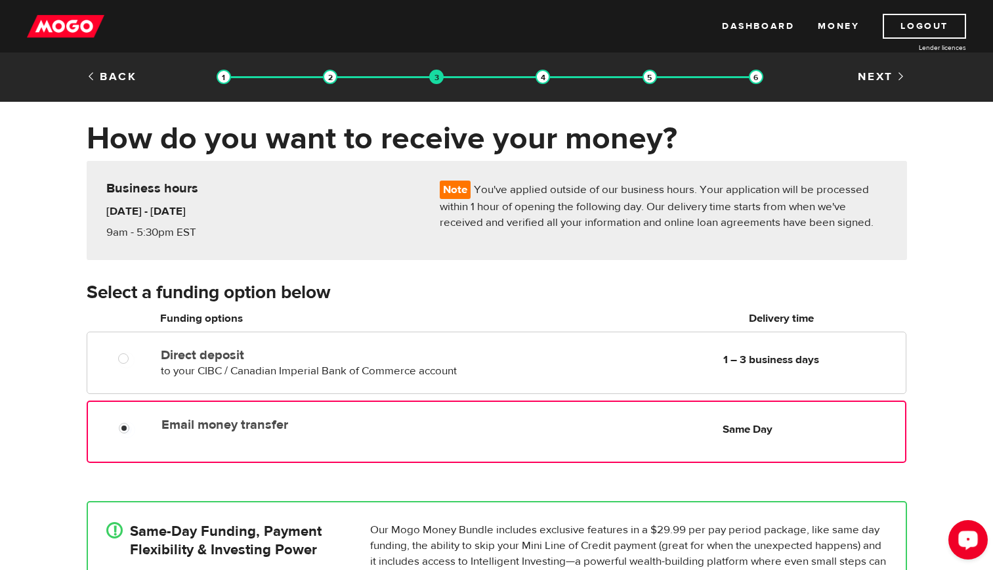
click at [970, 535] on icon "Open LiveChat chat widget" at bounding box center [968, 539] width 12 height 9
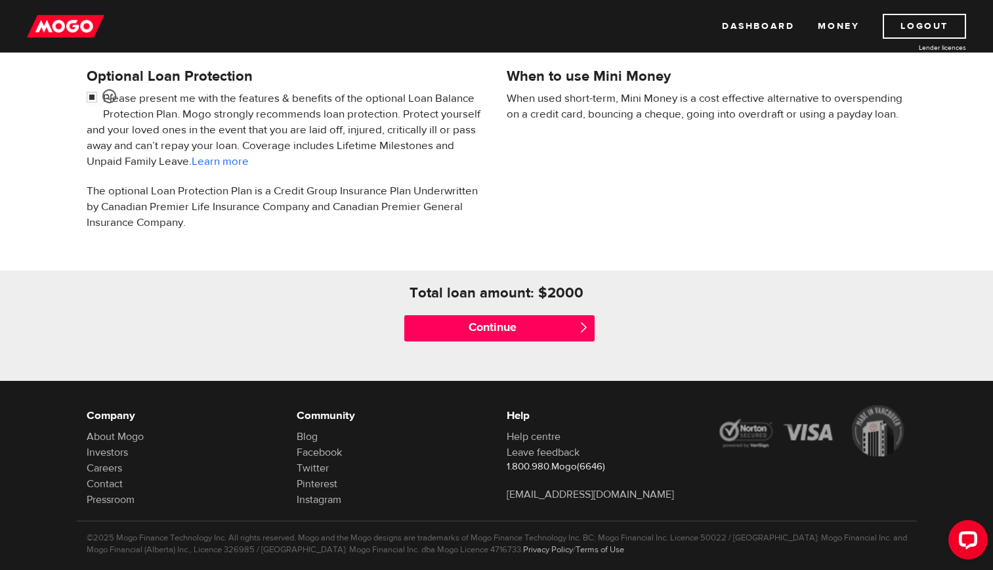
scroll to position [459, 0]
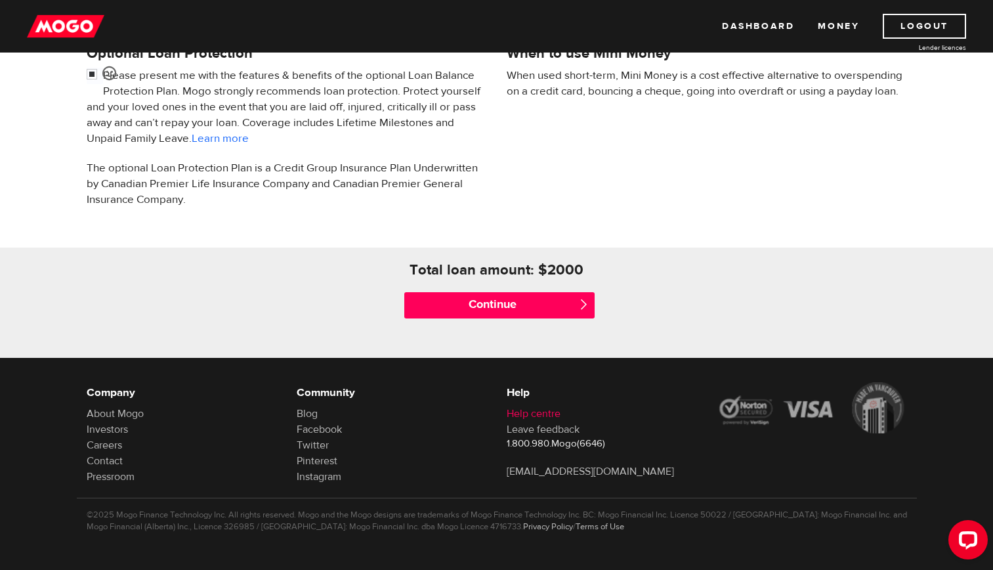
click at [538, 411] on link "Help centre" at bounding box center [534, 413] width 54 height 13
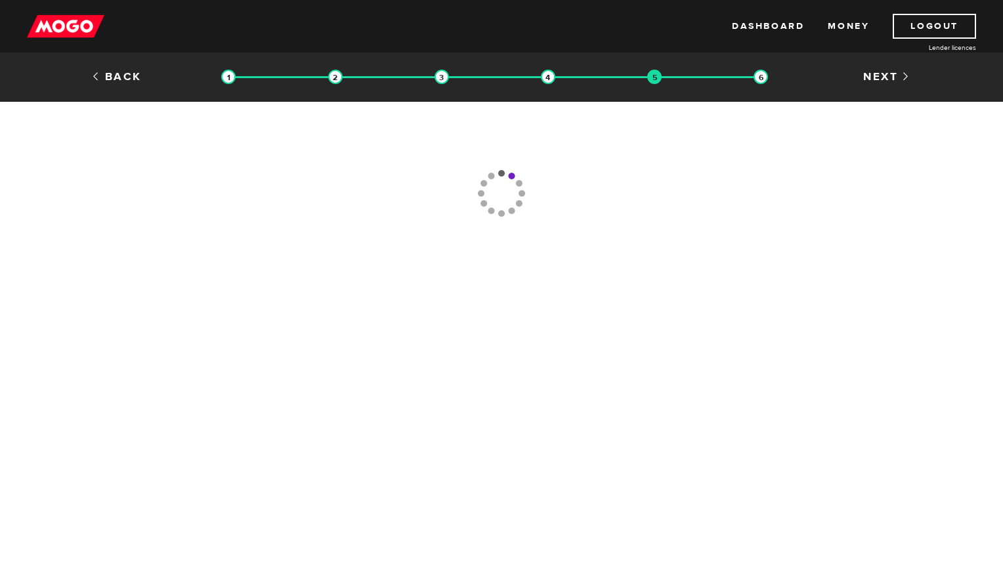
type input "[PHONE_NUMBER]"
type input "(888) 667-6233"
type input "[PHONE_NUMBER]"
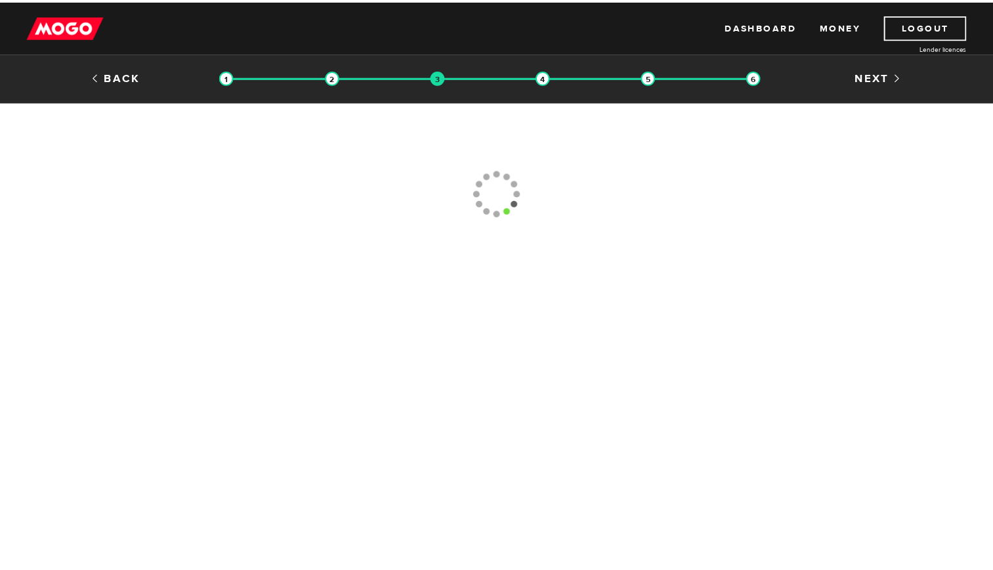
scroll to position [182, 0]
